Goal: Task Accomplishment & Management: Manage account settings

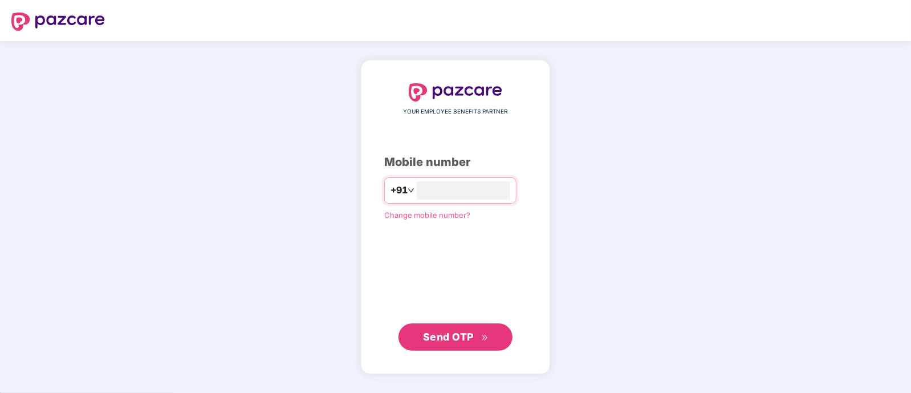
type input "**********"
click at [441, 336] on span "Send OTP" at bounding box center [448, 337] width 51 height 12
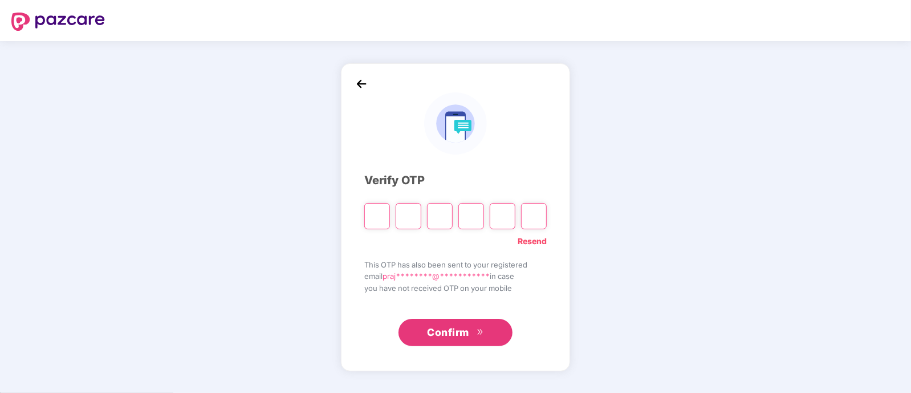
type input "*"
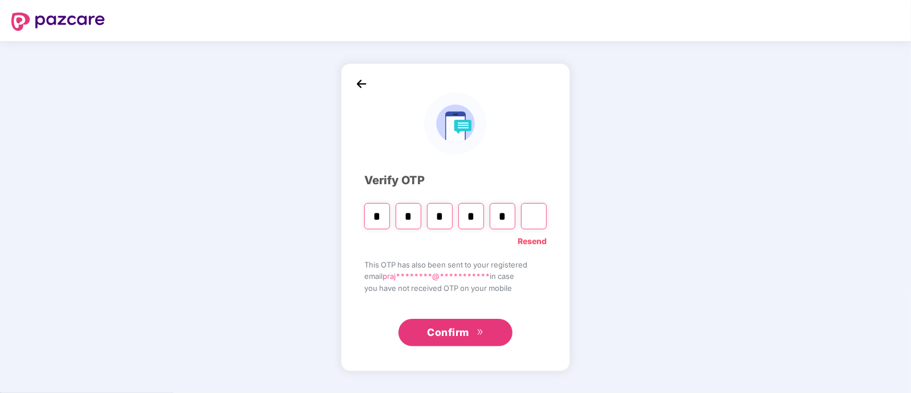
type input "*"
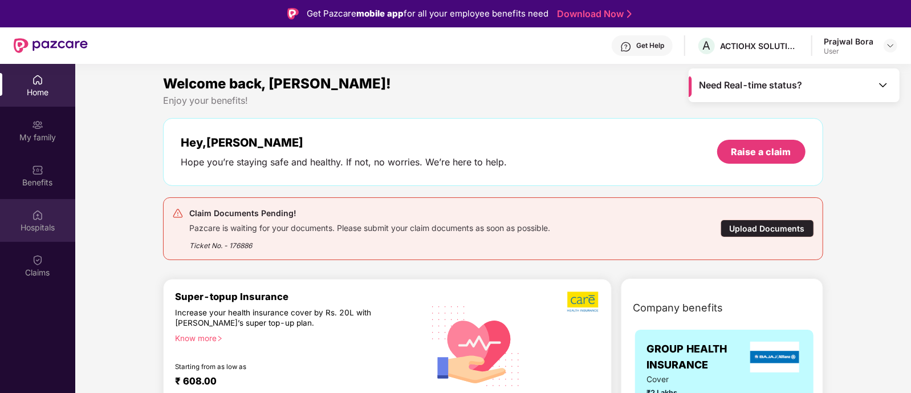
click at [34, 239] on div "Hospitals" at bounding box center [37, 220] width 75 height 43
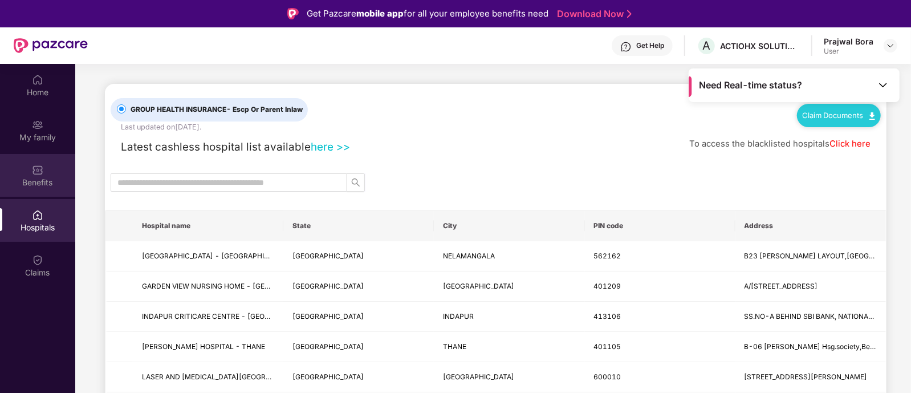
click at [42, 181] on div "Benefits" at bounding box center [37, 182] width 75 height 11
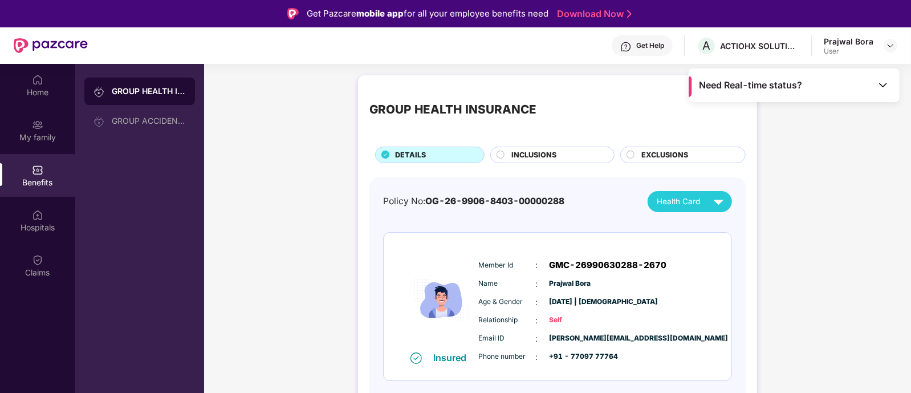
click at [709, 196] on img at bounding box center [719, 202] width 20 height 20
click at [715, 197] on img at bounding box center [719, 202] width 20 height 20
click at [720, 272] on img at bounding box center [723, 272] width 9 height 9
click at [27, 92] on div "Home" at bounding box center [37, 92] width 75 height 11
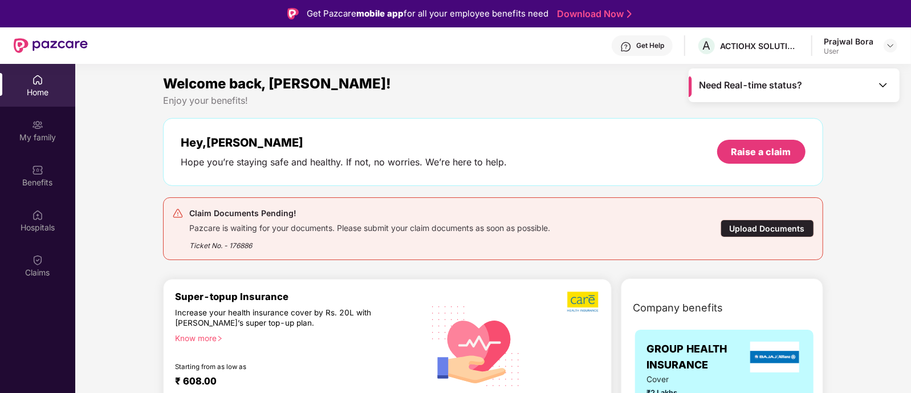
click at [755, 223] on div "Upload Documents" at bounding box center [767, 228] width 93 height 18
